Goal: Browse casually

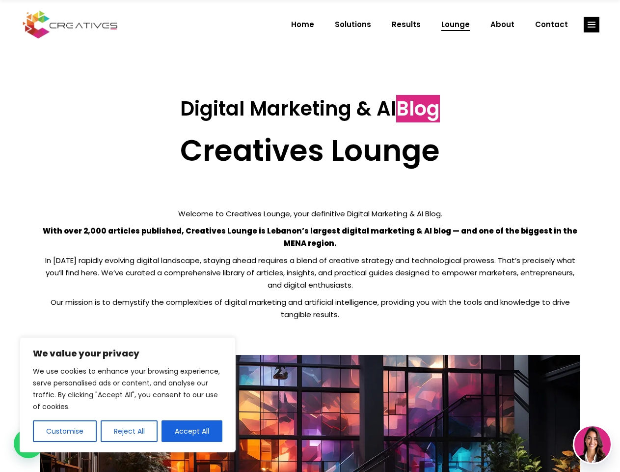
click at [310, 236] on p "With over 2,000 articles published, Creatives Lounge is Lebanon’s largest digit…" at bounding box center [310, 236] width 540 height 25
click at [64, 431] on button "Customise" at bounding box center [65, 431] width 64 height 22
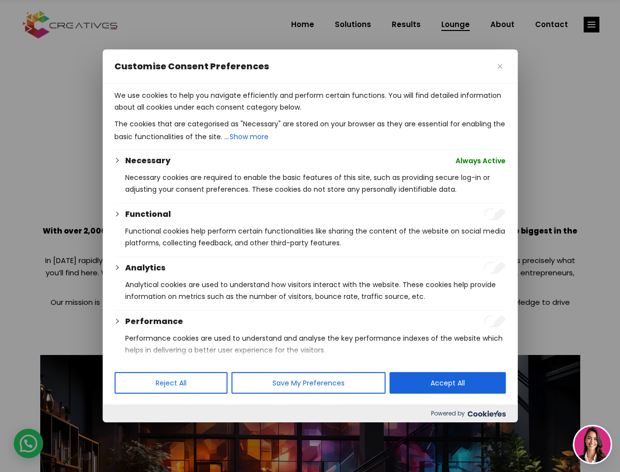
click at [129, 431] on div at bounding box center [310, 236] width 620 height 472
click at [192, 431] on div at bounding box center [310, 236] width 620 height 472
click at [592, 25] on div at bounding box center [310, 236] width 620 height 472
click at [593, 444] on img at bounding box center [593, 444] width 36 height 36
